Goal: Task Accomplishment & Management: Manage account settings

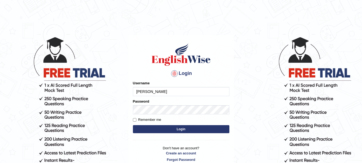
click at [178, 132] on button "Login" at bounding box center [181, 129] width 96 height 8
type input "sarika sharma"
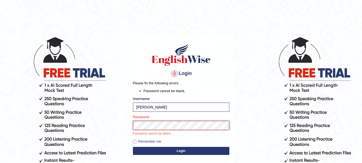
click at [133, 146] on button "Login" at bounding box center [181, 150] width 96 height 8
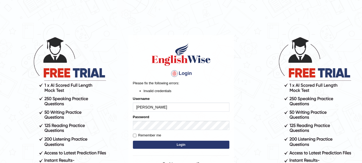
click at [133, 140] on button "Login" at bounding box center [181, 144] width 96 height 8
click at [212, 146] on button "Login" at bounding box center [181, 144] width 96 height 8
click at [133, 140] on button "Login" at bounding box center [181, 144] width 96 height 8
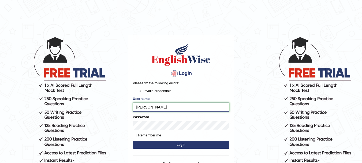
click at [170, 109] on input "sarika sharma" at bounding box center [181, 106] width 96 height 9
type input "s"
type input "[EMAIL_ADDRESS][DOMAIN_NAME]"
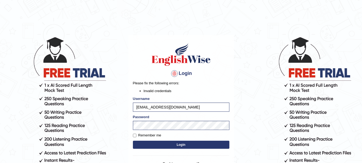
click at [170, 119] on div "Password" at bounding box center [181, 122] width 96 height 16
click at [166, 145] on button "Login" at bounding box center [181, 144] width 96 height 8
click at [133, 140] on button "Login" at bounding box center [181, 144] width 96 height 8
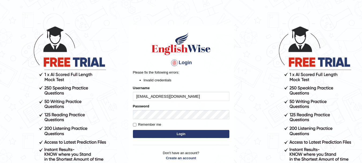
scroll to position [52, 0]
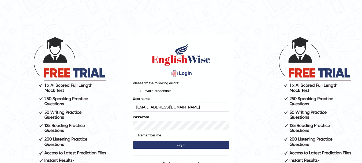
click at [185, 110] on input "[EMAIL_ADDRESS][DOMAIN_NAME]" at bounding box center [181, 106] width 96 height 9
type input "s"
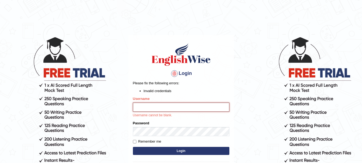
click at [156, 109] on input "Username" at bounding box center [181, 106] width 96 height 9
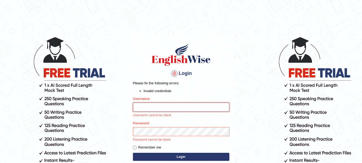
type input "s"
type input "ssarika42@gmail.co"
